Goal: Information Seeking & Learning: Learn about a topic

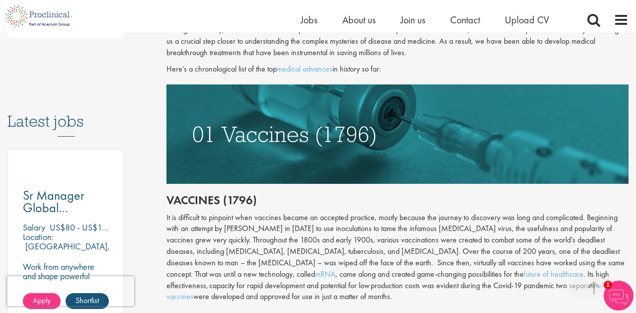
scroll to position [495, 0]
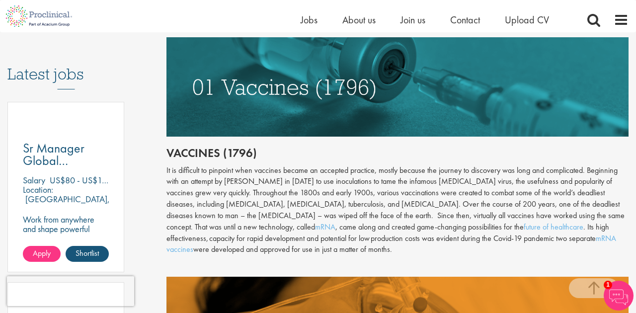
click at [167, 151] on h2 "Vaccines (1796)" at bounding box center [397, 153] width 462 height 13
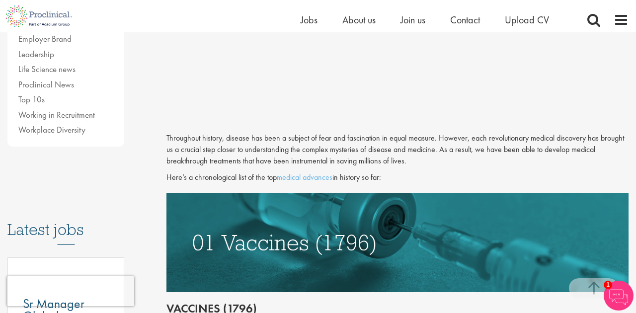
scroll to position [346, 0]
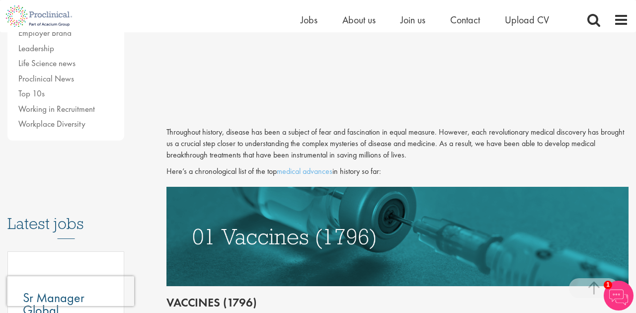
click at [168, 130] on p "Throughout history, disease has been a subject of fear and fascination in equal…" at bounding box center [397, 144] width 462 height 34
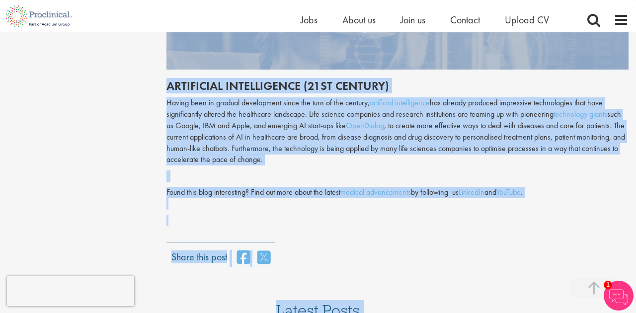
scroll to position [2547, 0]
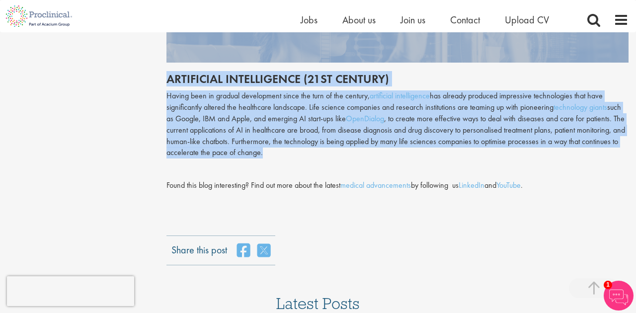
drag, startPoint x: 168, startPoint y: 171, endPoint x: 411, endPoint y: 106, distance: 250.6
copy div "Loremips (8632) Do si ametconse ad elitsedd eius temporin utlabo et dolorema al…"
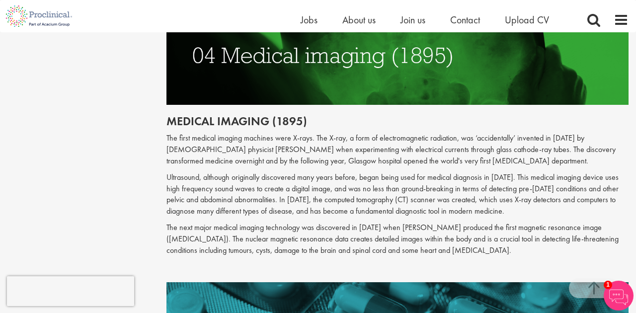
scroll to position [1185, 0]
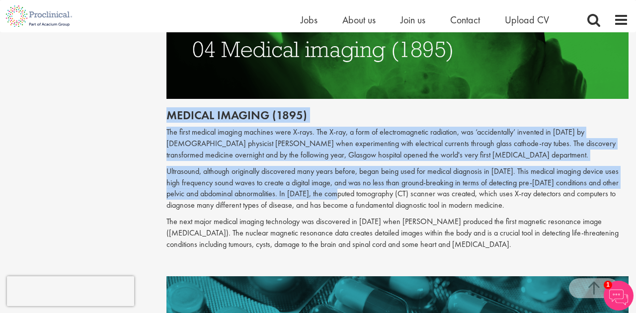
drag, startPoint x: 166, startPoint y: 98, endPoint x: 348, endPoint y: 177, distance: 198.8
click at [348, 177] on div "The top 10 medical advances in history Author: [PERSON_NAME] Posting date: [DAT…" at bounding box center [397, 277] width 477 height 2701
click at [348, 177] on p "Ultrasound, although originally discovered many years before, began being used …" at bounding box center [397, 188] width 462 height 45
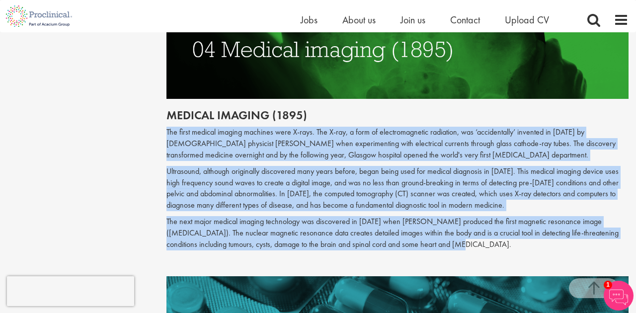
drag, startPoint x: 165, startPoint y: 117, endPoint x: 470, endPoint y: 230, distance: 325.0
click at [471, 230] on div "The top 10 medical advances in history Author: [PERSON_NAME] Posting date: [DAT…" at bounding box center [397, 277] width 477 height 2701
copy div "Lor ipsum dolorsi ametcon adipisci elit S-doei. Tem I-utl, e dolo ma aliquaenim…"
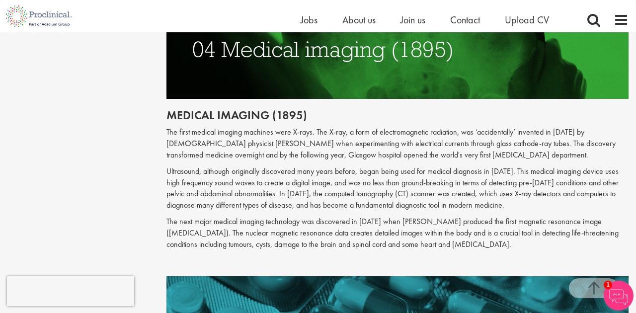
click at [457, 216] on p "The next major medical imaging technology was discovered in [DATE] when [PERSON…" at bounding box center [397, 233] width 462 height 34
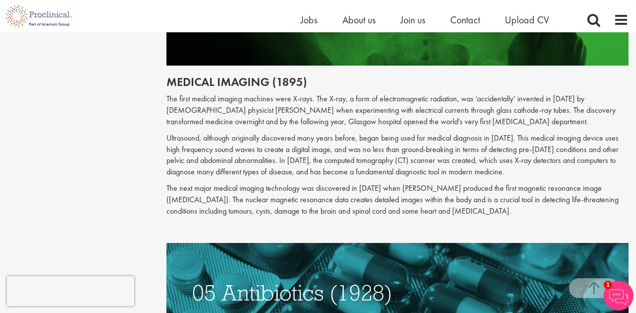
scroll to position [1222, 0]
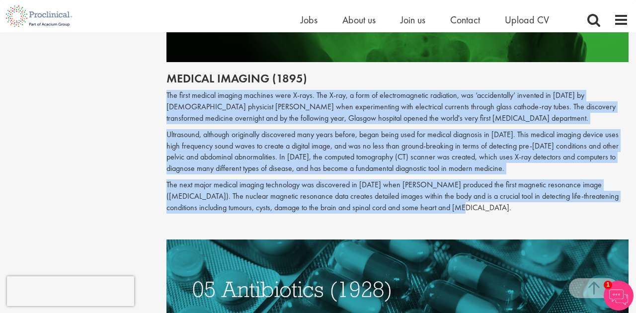
drag, startPoint x: 469, startPoint y: 191, endPoint x: 147, endPoint y: 82, distance: 339.8
click at [148, 82] on div "Content types Quizzes Blogs Guidebooks & Reports Videos Infographics Case studi…" at bounding box center [318, 240] width 636 height 2711
copy div "Lor ipsum dolorsi ametcon adipisci elit S-doei. Tem I-utl, e dolo ma aliquaenim…"
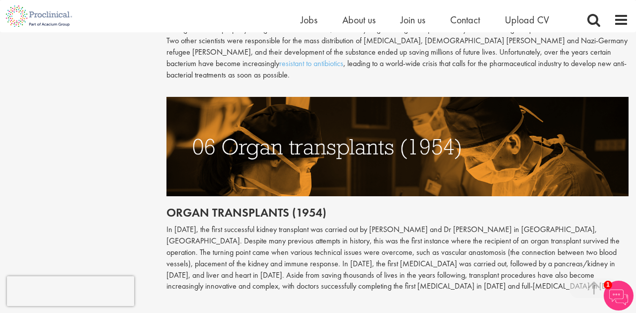
scroll to position [1595, 0]
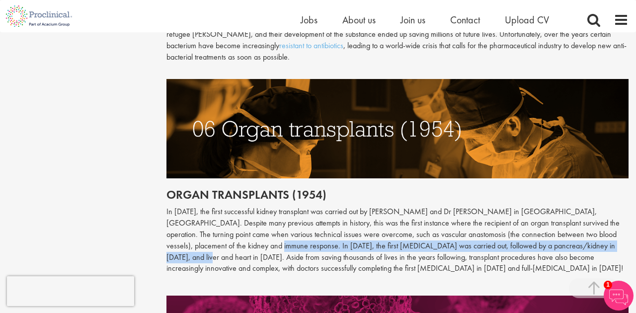
drag, startPoint x: 225, startPoint y: 211, endPoint x: 587, endPoint y: 212, distance: 362.8
click at [587, 212] on p "In [DATE], the first successful kidney transplant was carried out by [PERSON_NA…" at bounding box center [397, 240] width 462 height 68
copy p "n 1963, the first [MEDICAL_DATA] was carried out, followed by a pancreas/kidney…"
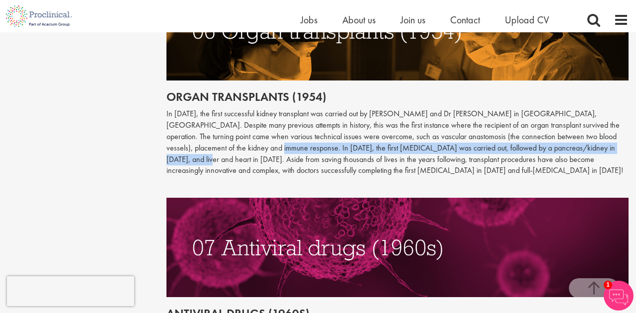
scroll to position [1700, 0]
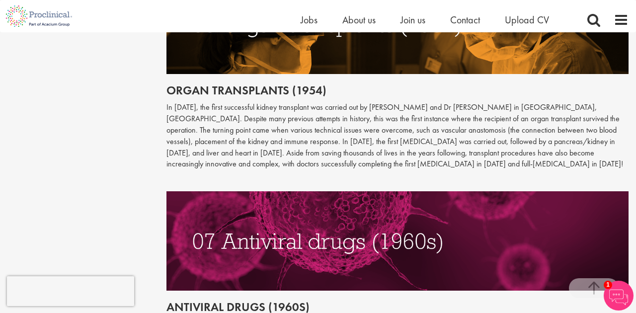
click at [286, 102] on p "In [DATE], the first successful kidney transplant was carried out by [PERSON_NA…" at bounding box center [397, 136] width 462 height 68
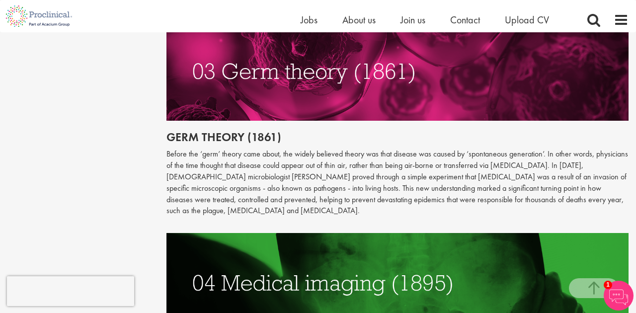
scroll to position [929, 0]
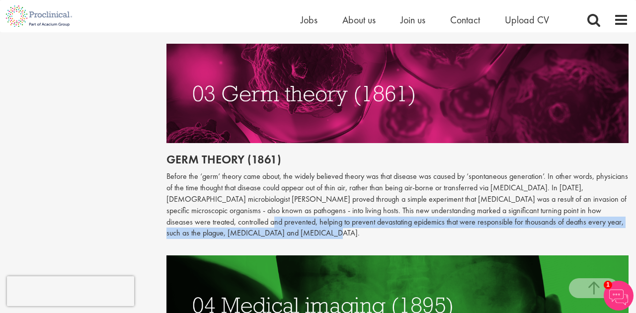
drag, startPoint x: 225, startPoint y: 223, endPoint x: 170, endPoint y: 204, distance: 57.7
click at [170, 204] on p "Before the ‘germ’ theory came about, the widely believed theory was that diseas…" at bounding box center [397, 205] width 462 height 68
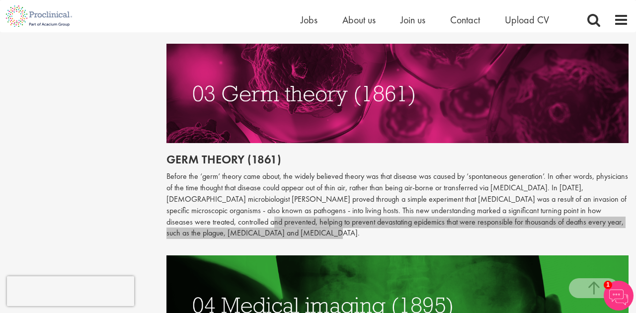
drag, startPoint x: 576, startPoint y: 279, endPoint x: 398, endPoint y: 214, distance: 189.6
click at [398, 214] on p "Before the ‘germ’ theory came about, the widely believed theory was that diseas…" at bounding box center [397, 205] width 462 height 68
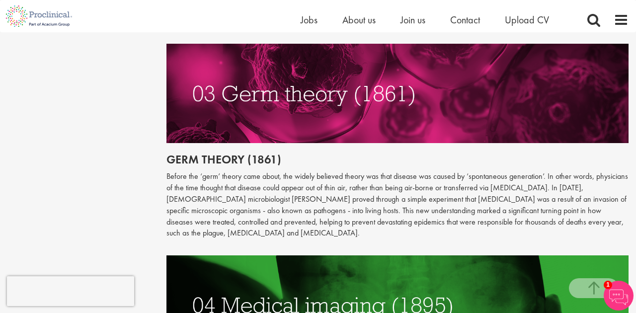
click at [543, 174] on p "Before the ‘germ’ theory came about, the widely believed theory was that diseas…" at bounding box center [397, 205] width 462 height 68
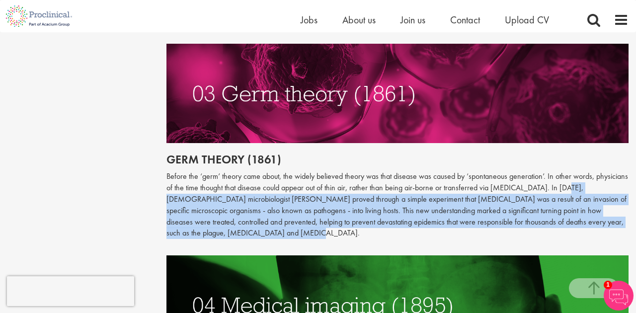
drag, startPoint x: 552, startPoint y: 177, endPoint x: 210, endPoint y: 223, distance: 345.0
click at [210, 223] on p "Before the ‘germ’ theory came about, the widely believed theory was that diseas…" at bounding box center [397, 205] width 462 height 68
copy p "In [DATE], [DEMOGRAPHIC_DATA] microbiologist [PERSON_NAME] proved through a sim…"
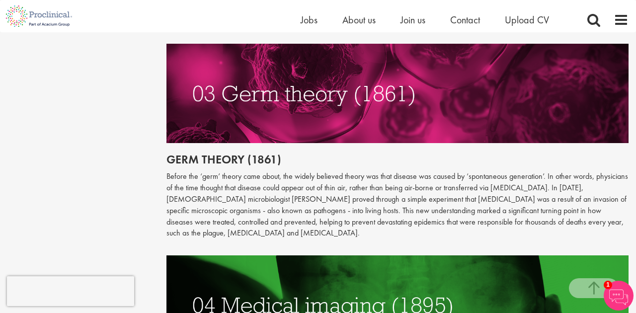
click at [315, 174] on p "Before the ‘germ’ theory came about, the widely believed theory was that diseas…" at bounding box center [397, 205] width 462 height 68
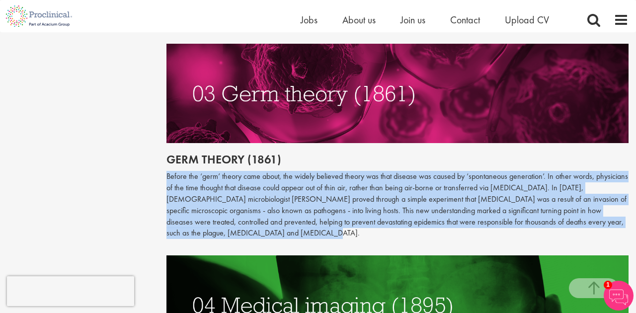
drag, startPoint x: 167, startPoint y: 166, endPoint x: 241, endPoint y: 222, distance: 92.6
click at [241, 222] on p "Before the ‘germ’ theory came about, the widely believed theory was that diseas…" at bounding box center [397, 205] width 462 height 68
copy p "Before the ‘germ’ theory came about, the widely believed theory was that diseas…"
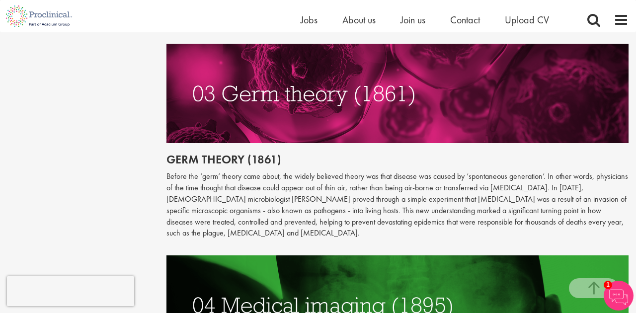
click at [307, 187] on p "Before the ‘germ’ theory came about, the widely believed theory was that diseas…" at bounding box center [397, 205] width 462 height 68
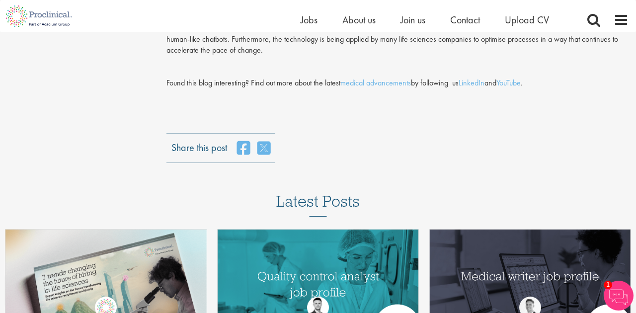
scroll to position [2663, 0]
